Goal: Answer question/provide support: Share knowledge or assist other users

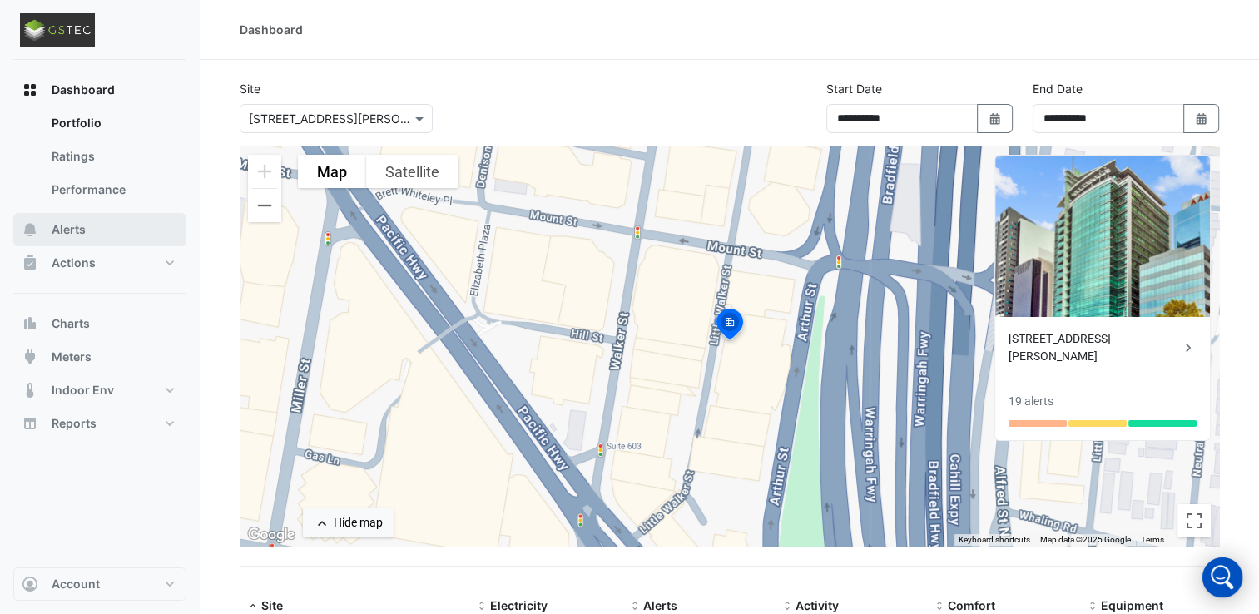
click at [107, 237] on button "Alerts" at bounding box center [99, 229] width 173 height 33
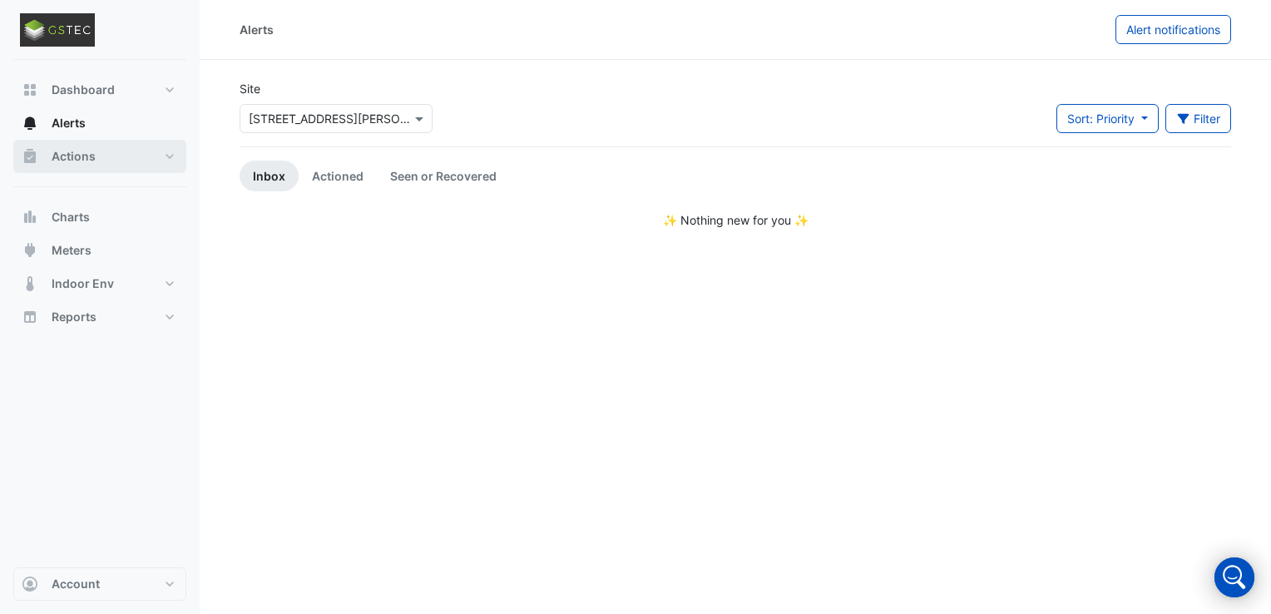
click at [103, 163] on button "Actions" at bounding box center [99, 156] width 173 height 33
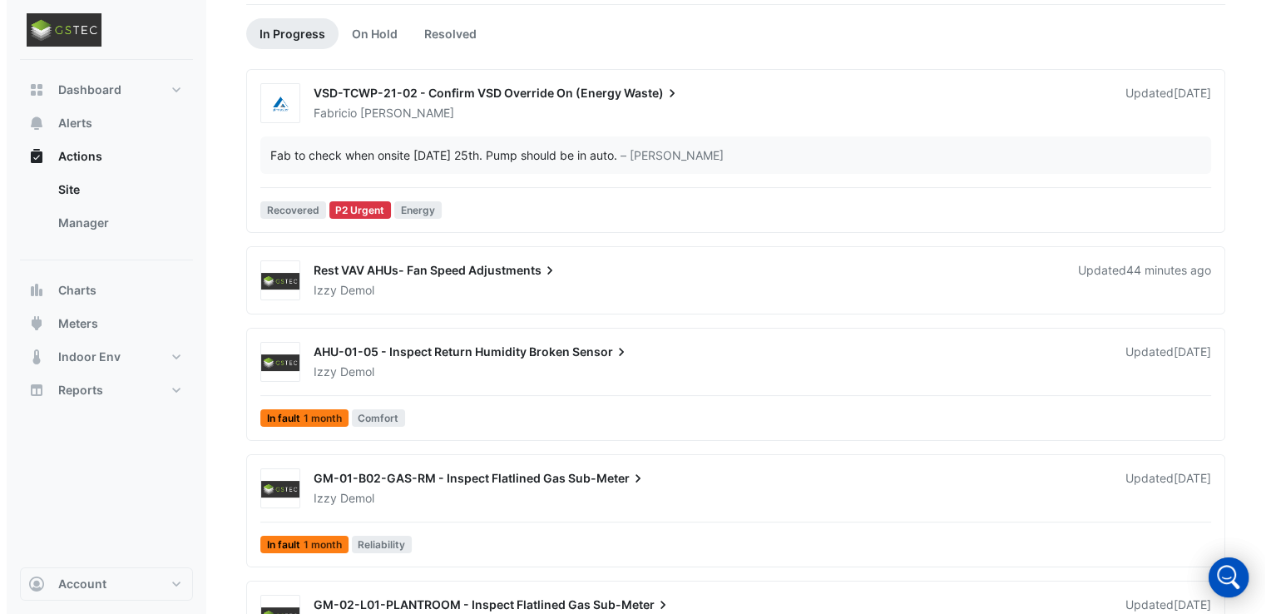
scroll to position [166, 0]
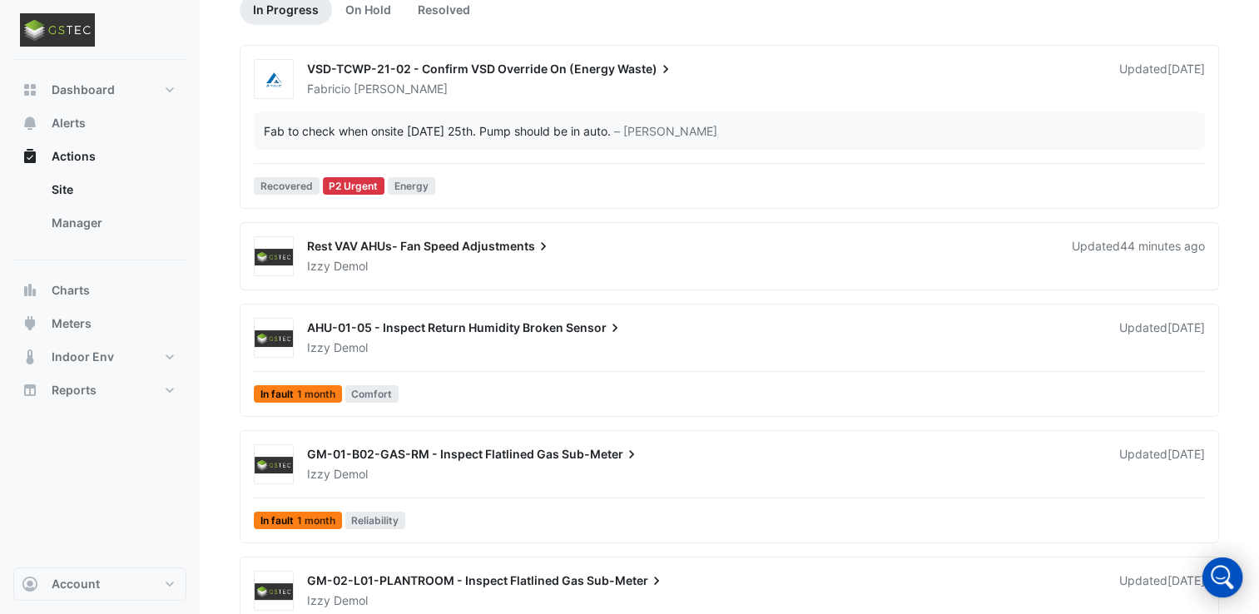
click at [389, 244] on span "Rest VAV AHUs- Fan Speed" at bounding box center [383, 246] width 152 height 14
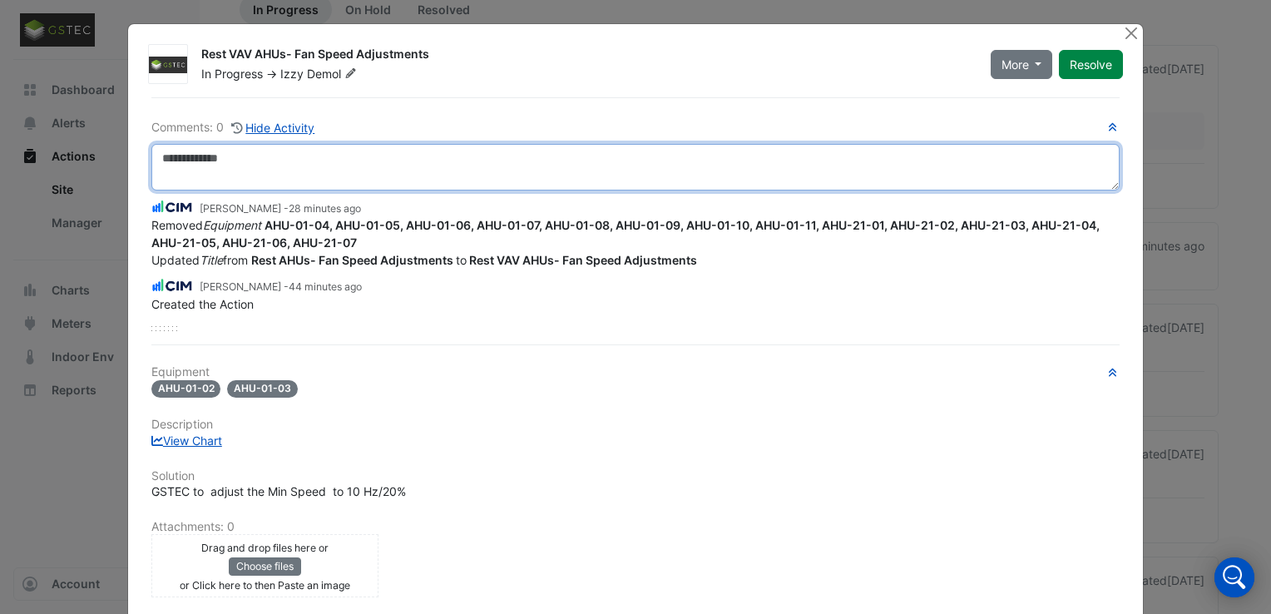
click at [384, 161] on textarea at bounding box center [635, 167] width 968 height 47
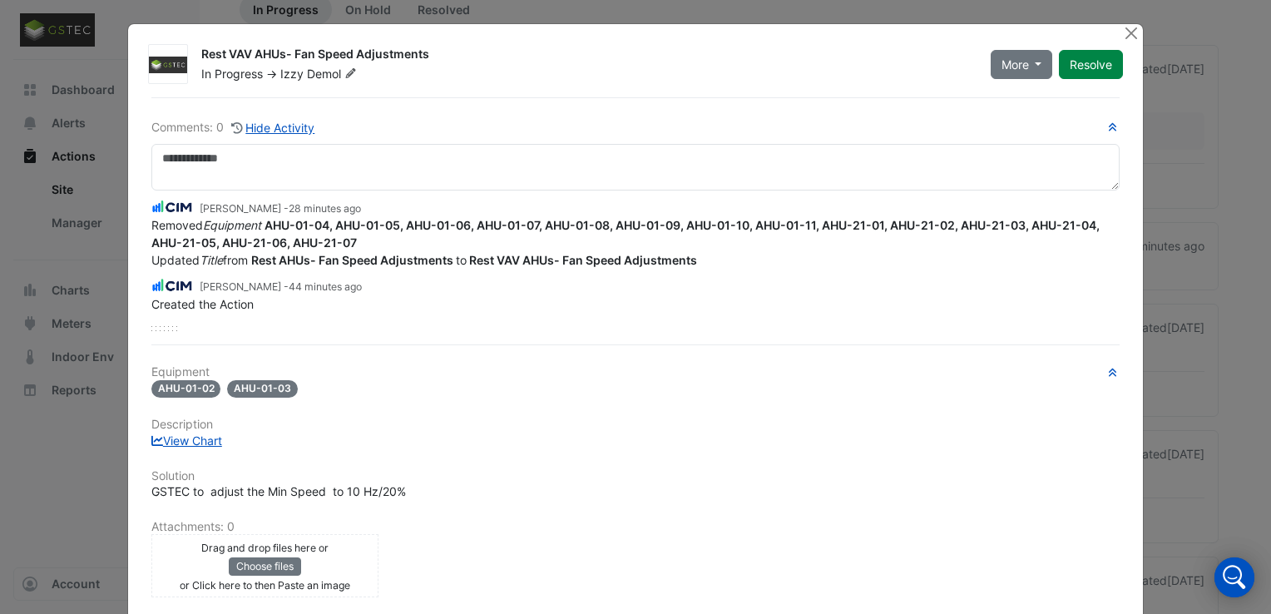
drag, startPoint x: 261, startPoint y: 267, endPoint x: 373, endPoint y: 279, distance: 112.1
click at [373, 279] on app-view-ticket-activity "[PERSON_NAME] - 28 minutes ago Removed Equipment AHU-01-04, AHU-01-05, AHU-01-0…" at bounding box center [635, 255] width 968 height 116
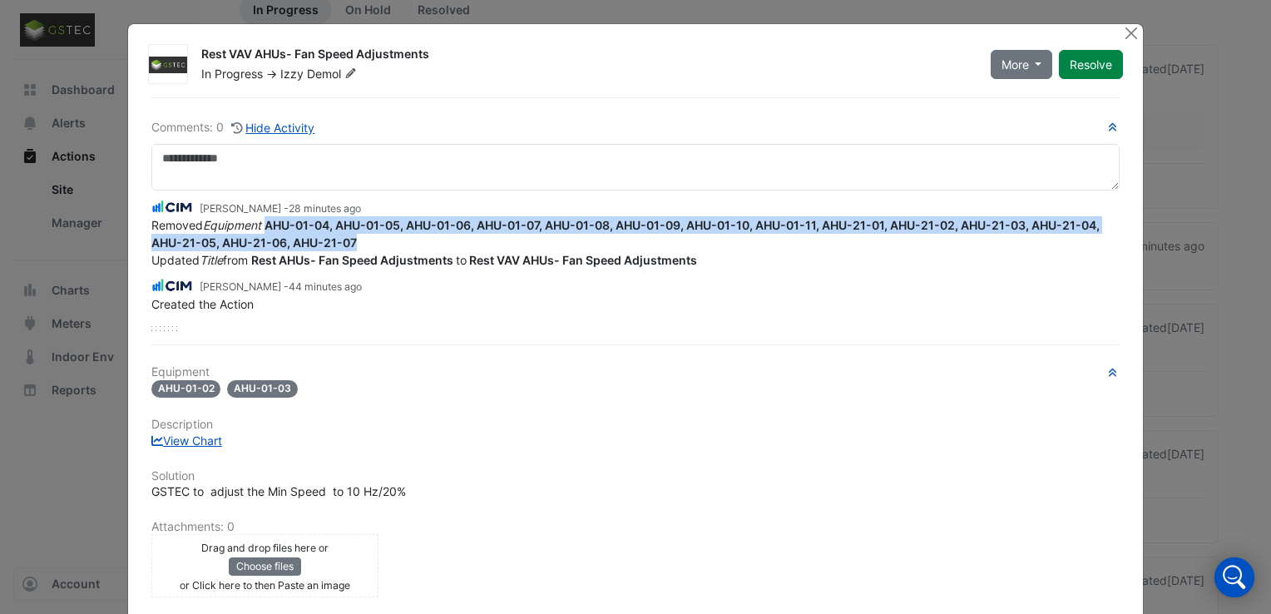
drag, startPoint x: 261, startPoint y: 225, endPoint x: 448, endPoint y: 241, distance: 187.9
click at [448, 241] on div "Removed Equipment AHU-01-04, AHU-01-05, AHU-01-06, AHU-01-07, AHU-01-08, AHU-01…" at bounding box center [635, 233] width 968 height 35
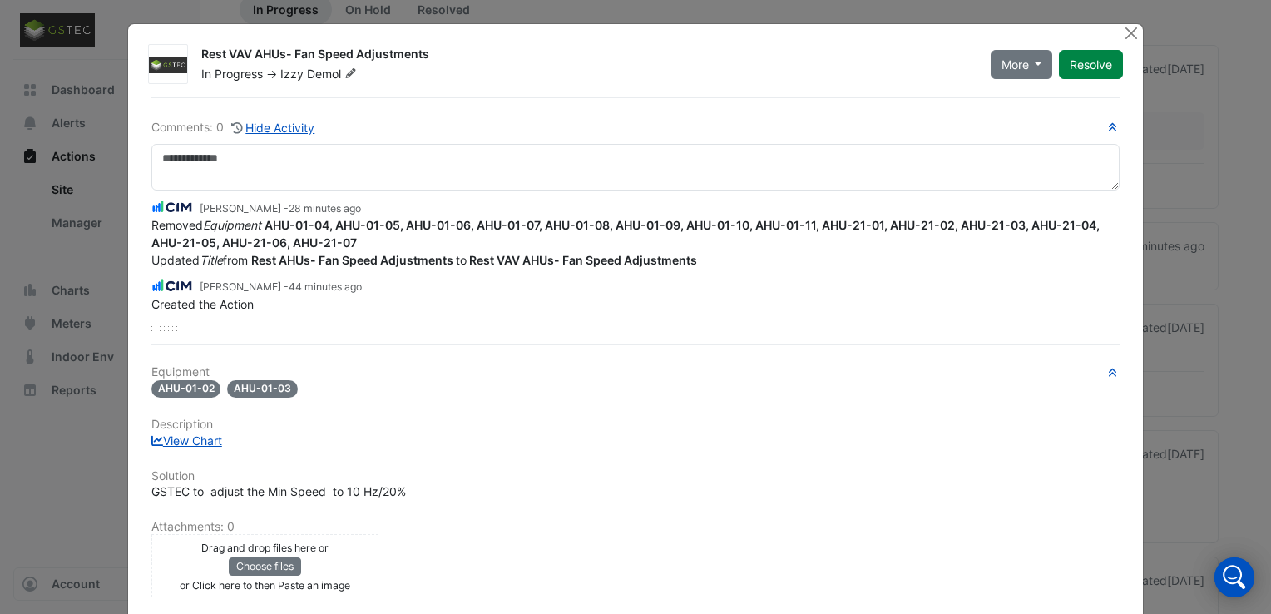
drag, startPoint x: 448, startPoint y: 241, endPoint x: 392, endPoint y: 210, distance: 64.4
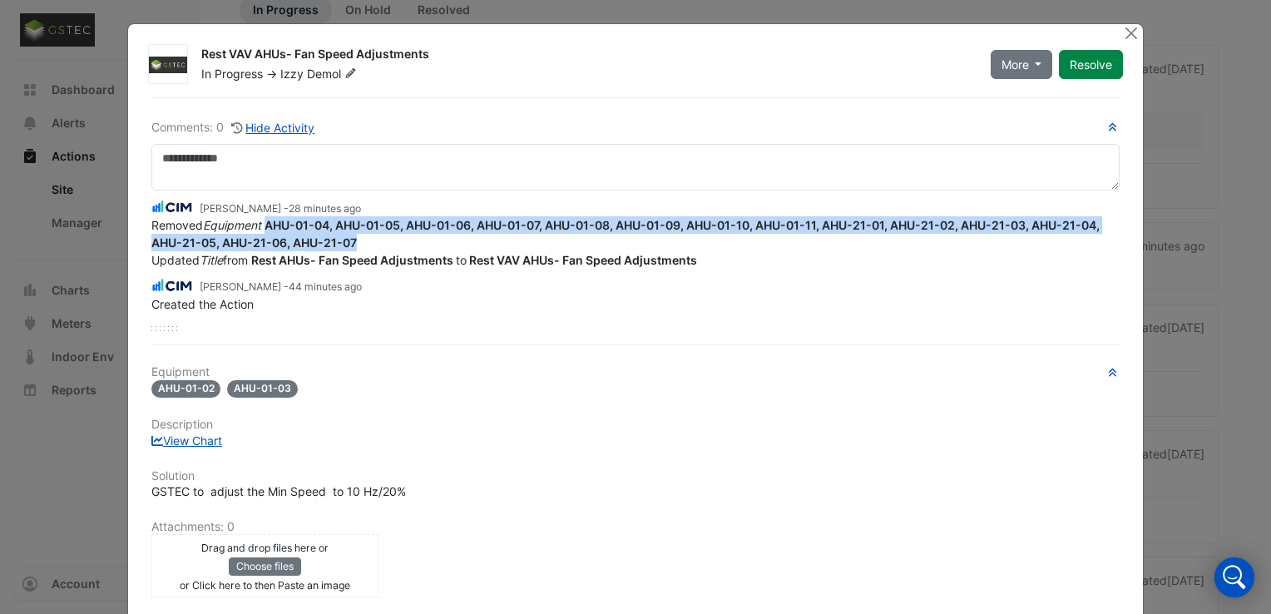
drag, startPoint x: 392, startPoint y: 210, endPoint x: 386, endPoint y: 241, distance: 31.3
click at [386, 241] on div "Removed Equipment AHU-01-04, AHU-01-05, AHU-01-06, AHU-01-07, AHU-01-08, AHU-01…" at bounding box center [635, 233] width 968 height 35
copy strong "AHU-01-04, AHU-01-05, AHU-01-06, AHU-01-07, AHU-01-08, AHU-01-09, AHU-01-10, AH…"
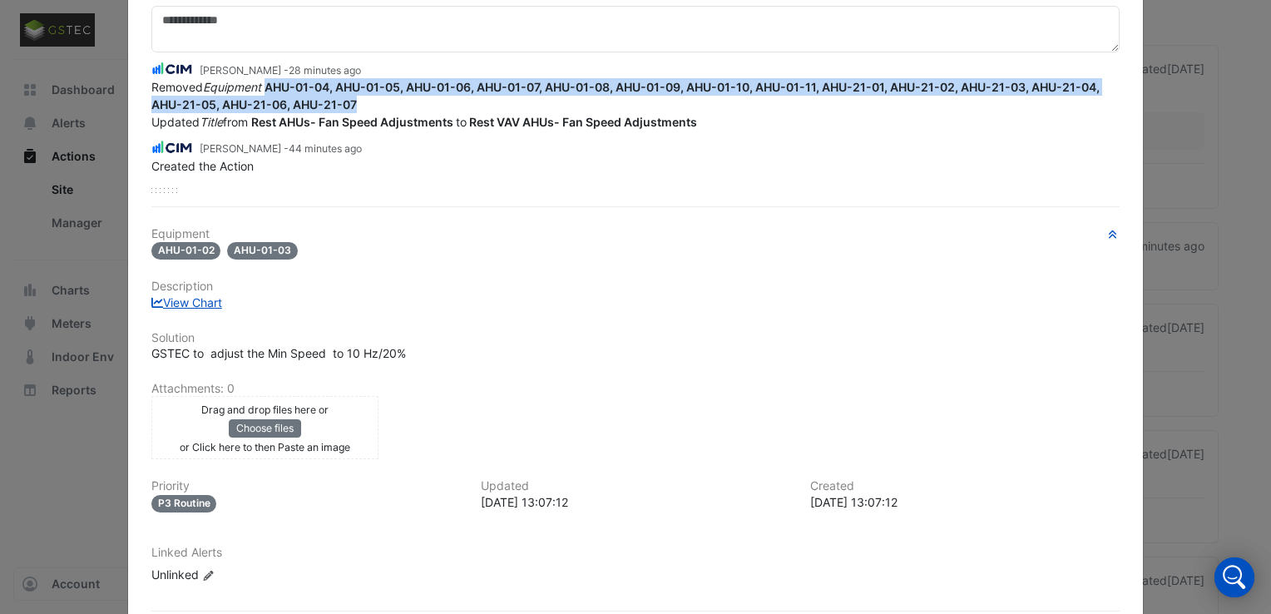
scroll to position [166, 0]
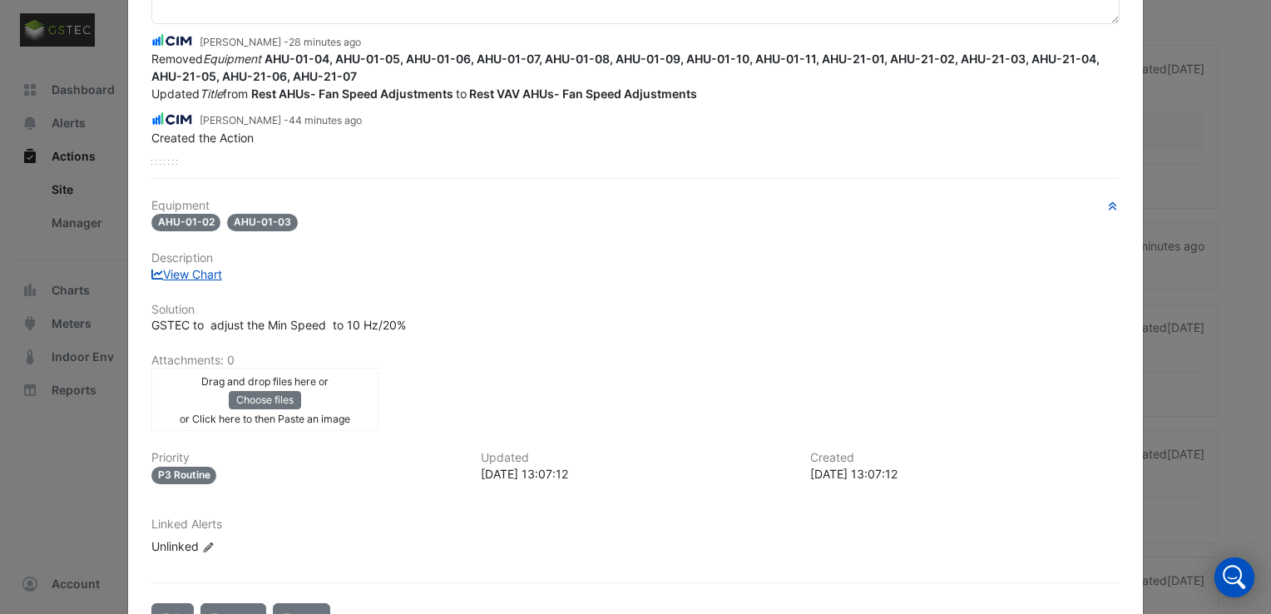
click at [1190, 177] on ngb-modal-window "Rest VAV AHUs- Fan Speed Adjustments In Progress -> Izzy Demol More On Hold Not…" at bounding box center [635, 307] width 1271 height 614
